Goal: Task Accomplishment & Management: Use online tool/utility

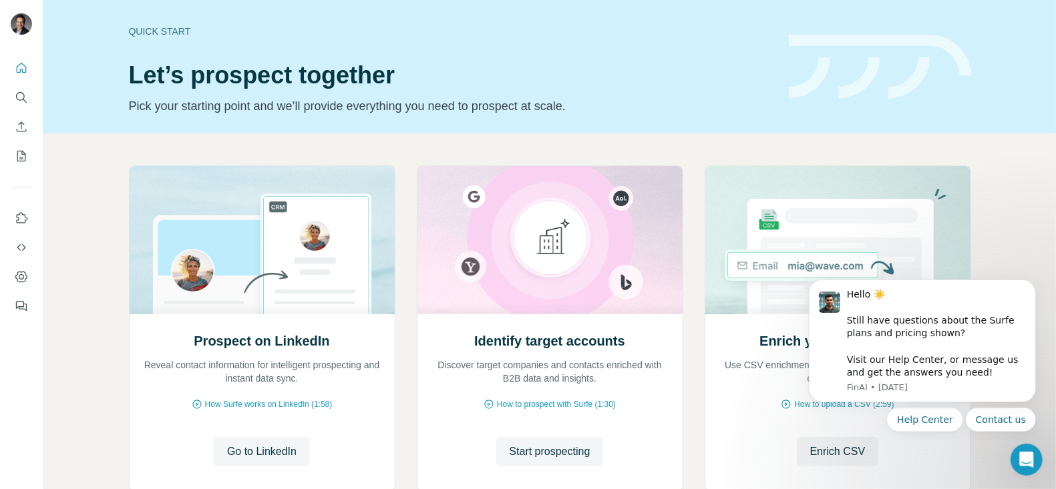
click at [800, 53] on img at bounding box center [880, 67] width 182 height 65
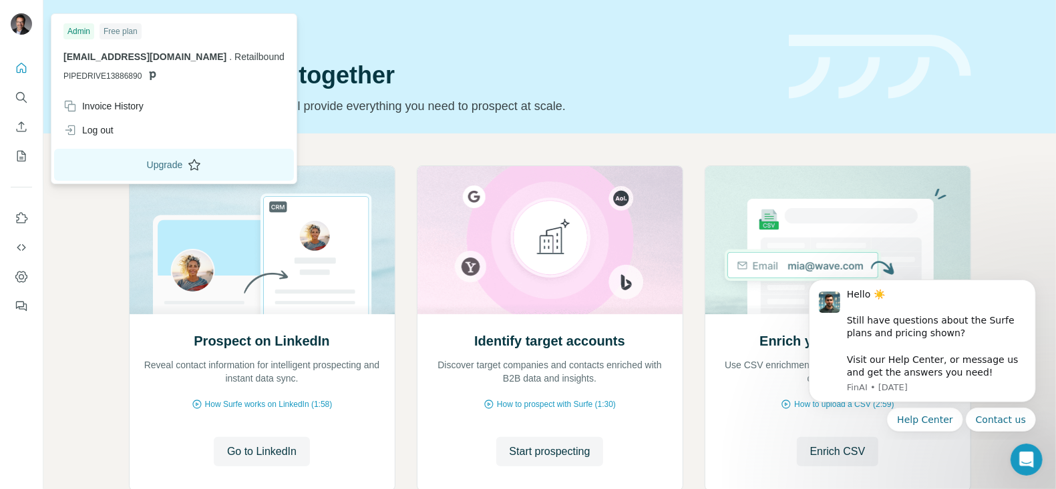
click at [140, 167] on button "Upgrade" at bounding box center [174, 165] width 240 height 32
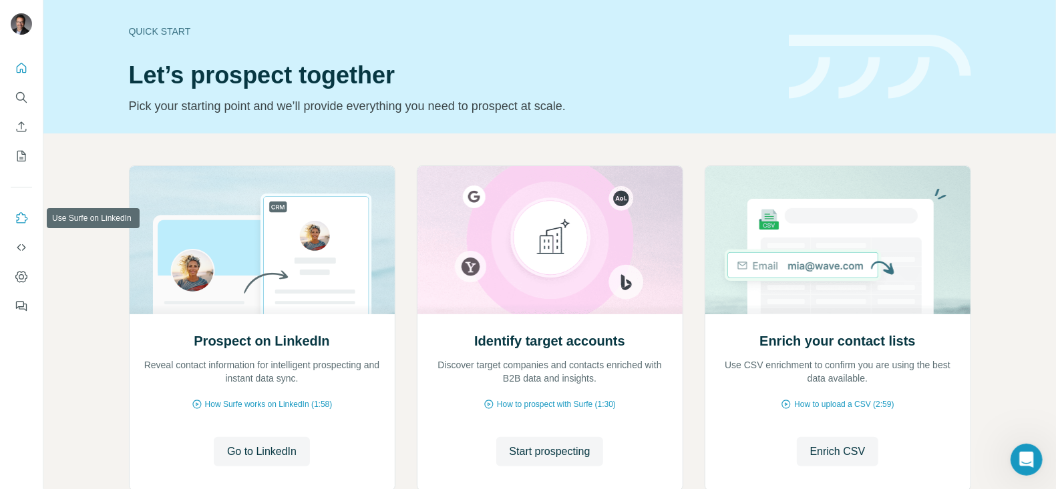
click at [17, 216] on icon "Use Surfe on LinkedIn" at bounding box center [21, 218] width 13 height 13
click at [21, 218] on icon "Use Surfe on LinkedIn" at bounding box center [21, 218] width 13 height 13
click at [26, 272] on icon "Dashboard" at bounding box center [21, 276] width 13 height 13
click at [21, 221] on icon "Use Surfe on LinkedIn" at bounding box center [21, 218] width 13 height 13
click at [142, 34] on div "Quick start" at bounding box center [451, 31] width 644 height 13
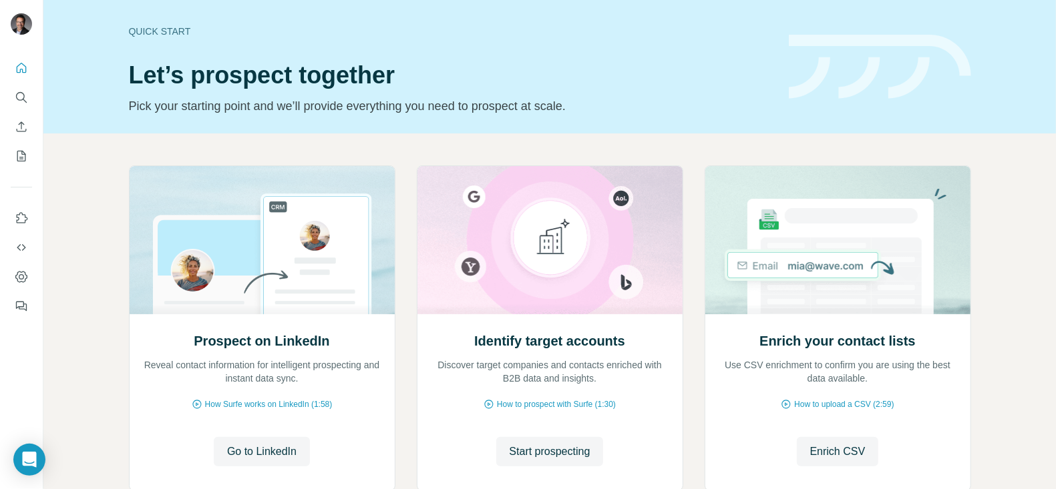
click at [144, 27] on div "Quick start" at bounding box center [451, 31] width 644 height 13
click at [22, 71] on icon "Quick start" at bounding box center [22, 68] width 10 height 10
click at [19, 280] on icon "Dashboard" at bounding box center [21, 276] width 13 height 13
